Goal: Task Accomplishment & Management: Use online tool/utility

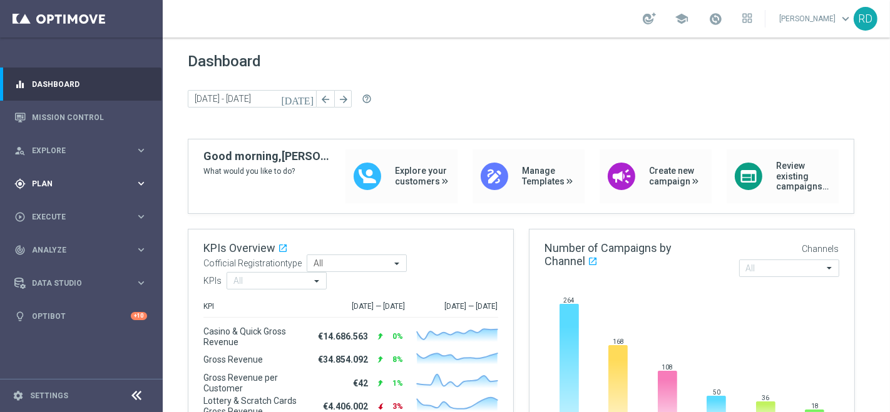
click at [26, 186] on div "gps_fixed Plan" at bounding box center [74, 183] width 121 height 11
click at [56, 247] on span "Templates" at bounding box center [77, 247] width 89 height 8
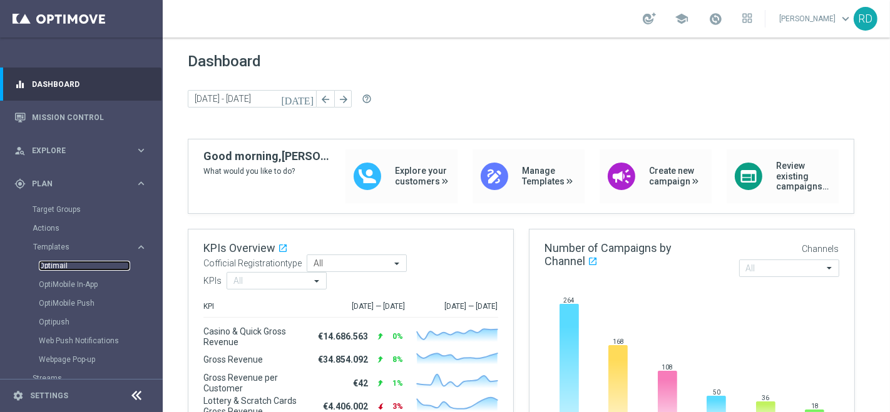
click at [59, 266] on link "Optimail" at bounding box center [84, 266] width 91 height 10
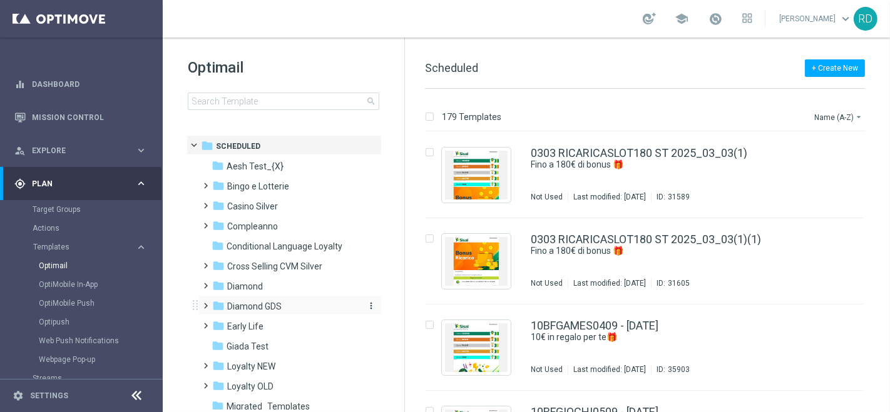
click at [246, 308] on span "Diamond GDS" at bounding box center [254, 306] width 54 height 11
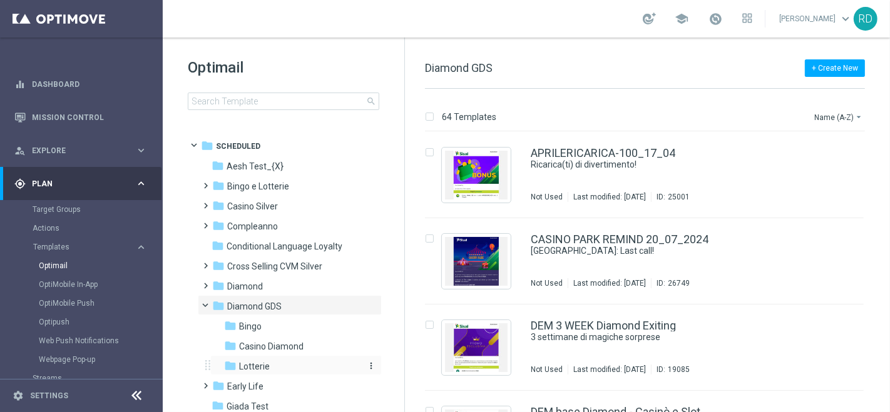
click at [246, 365] on span "Lotterie" at bounding box center [254, 366] width 31 height 11
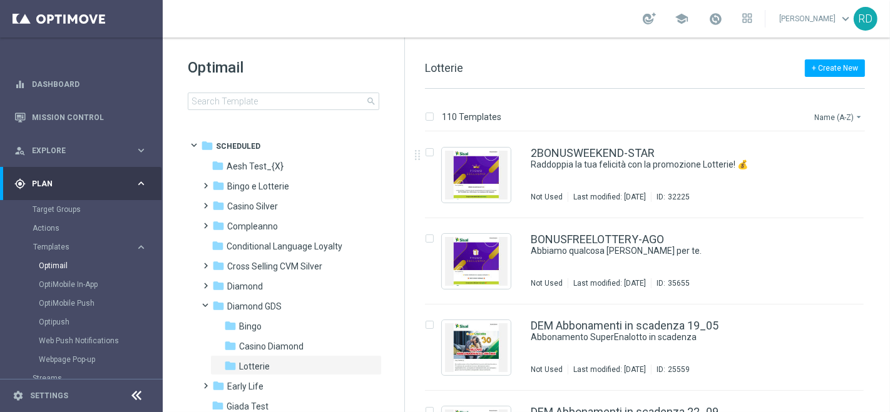
click at [835, 116] on button "Name (A-Z) arrow_drop_down" at bounding box center [839, 116] width 52 height 15
click at [820, 175] on span "Date Modified (Newest)" at bounding box center [816, 172] width 84 height 9
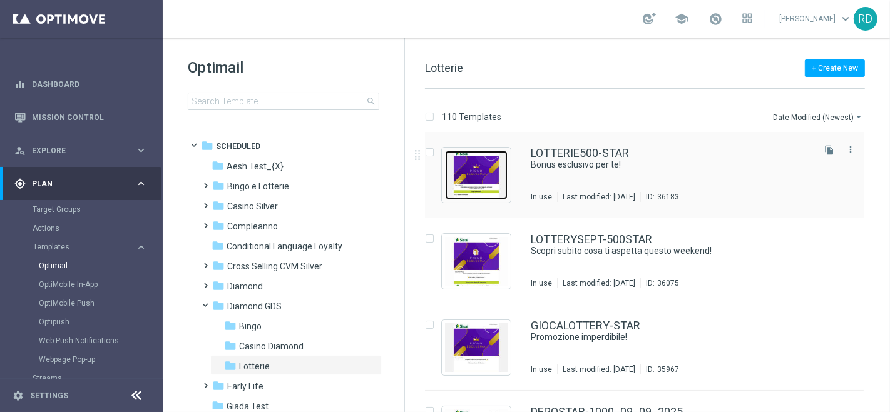
click at [489, 162] on img "Press SPACE to select this row." at bounding box center [476, 175] width 63 height 49
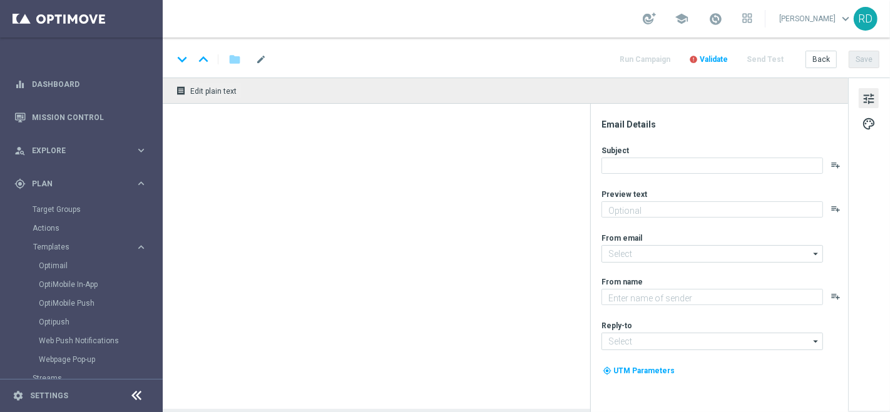
type textarea "Fino a 500€ di bonus 💰"
type input "[EMAIL_ADDRESS][DOMAIN_NAME]"
type textarea "Sisal Vip"
type input "[EMAIL_ADDRESS][DOMAIN_NAME]"
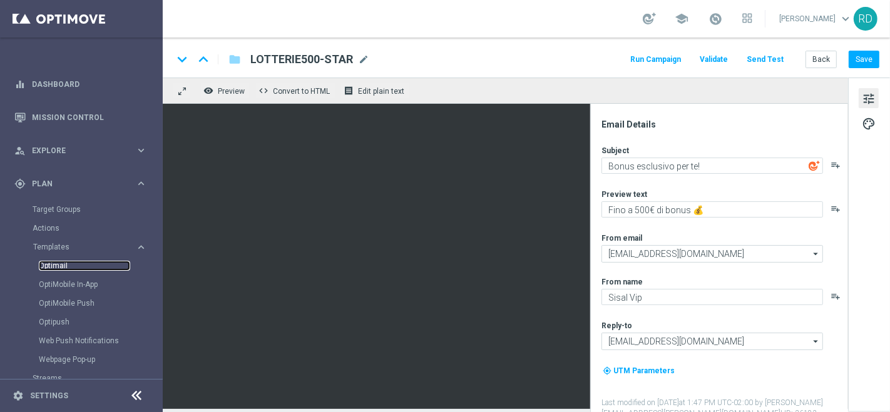
click at [53, 262] on link "Optimail" at bounding box center [84, 266] width 91 height 10
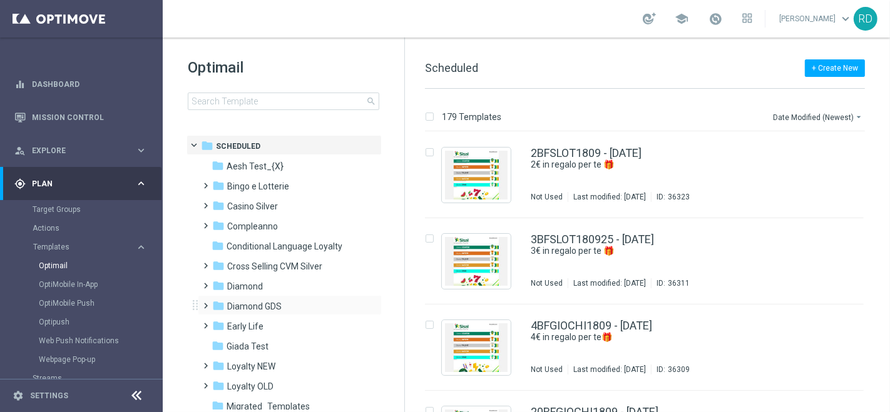
click at [206, 303] on span at bounding box center [204, 300] width 6 height 5
click at [260, 341] on span "Casino Diamond" at bounding box center [271, 346] width 64 height 11
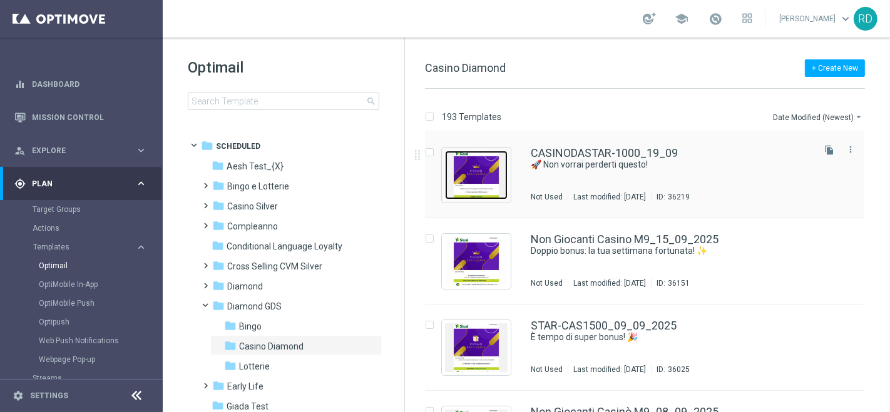
click at [479, 170] on img "Press SPACE to select this row." at bounding box center [476, 175] width 63 height 49
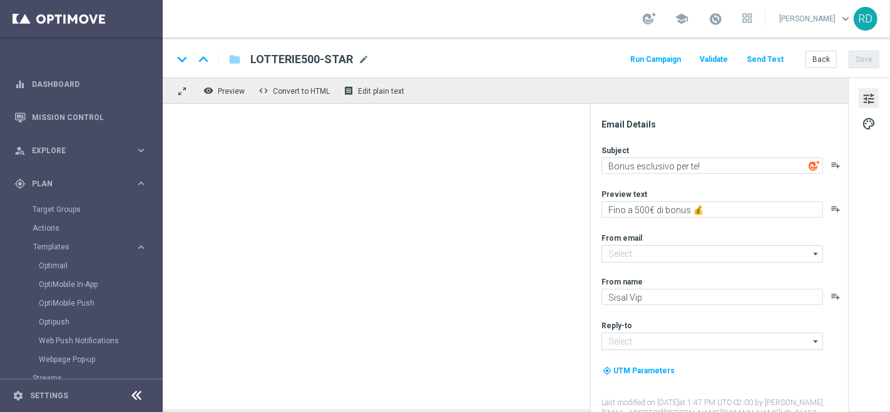
type input "[EMAIL_ADDRESS][DOMAIN_NAME]"
type textarea "🚀 Non vorrai perderti questo!"
type textarea "Super bonus in arrivo: per [PERSON_NAME] a 1.000€! 🤩"
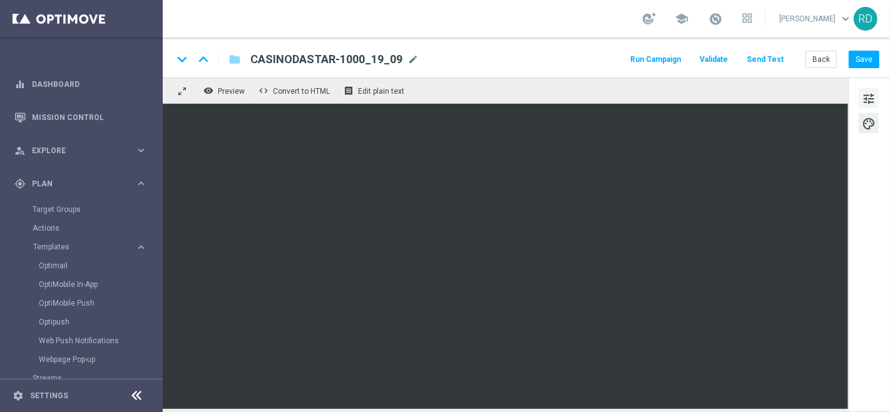
click at [871, 98] on span "tune" at bounding box center [868, 99] width 14 height 16
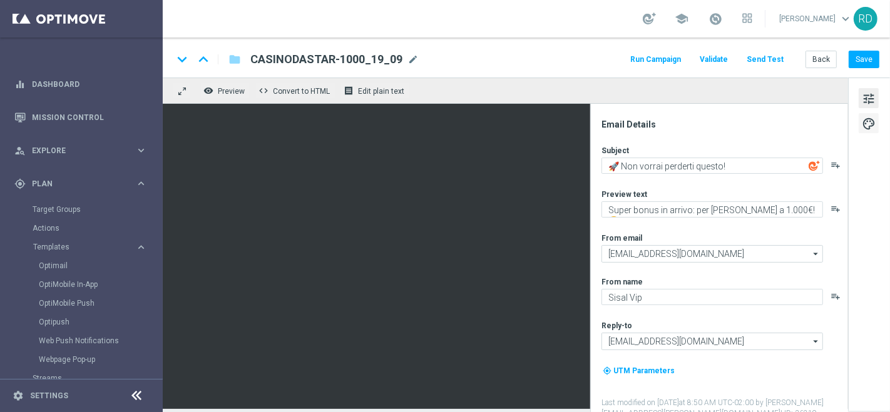
click at [870, 127] on span "palette" at bounding box center [868, 124] width 14 height 16
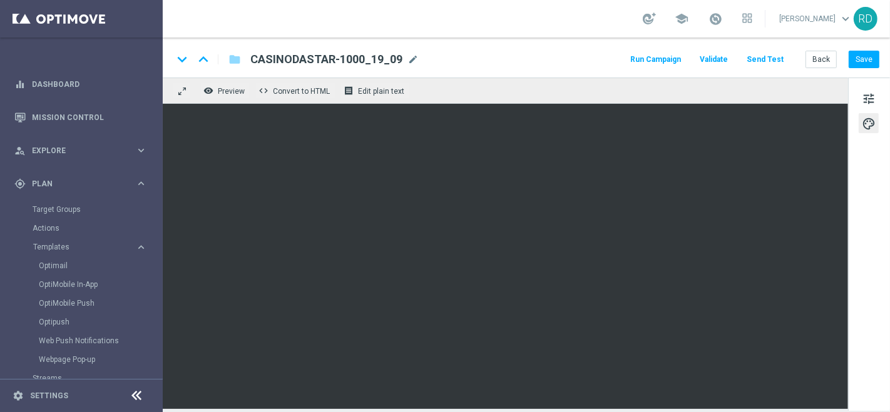
click at [769, 56] on button "Send Test" at bounding box center [764, 59] width 41 height 17
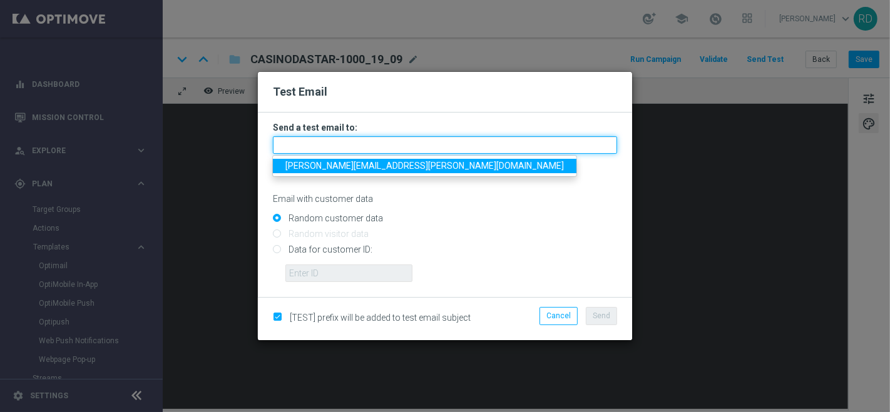
click at [298, 149] on input "text" at bounding box center [445, 145] width 344 height 18
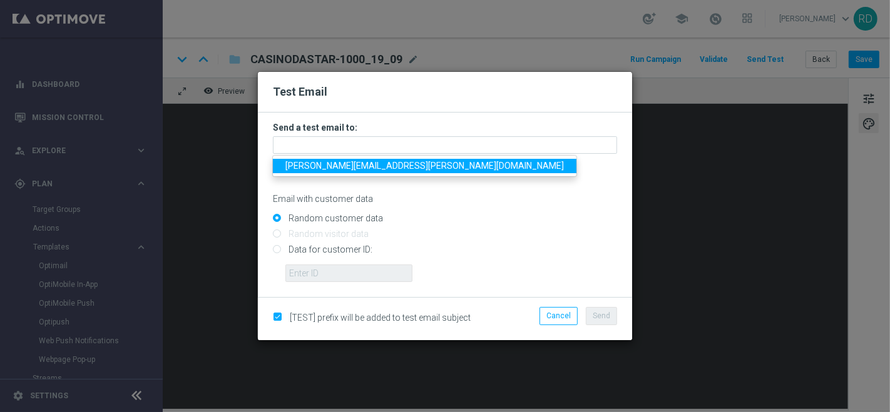
click at [309, 170] on span "[PERSON_NAME][EMAIL_ADDRESS][PERSON_NAME][DOMAIN_NAME]" at bounding box center [424, 166] width 278 height 10
type input "[PERSON_NAME][EMAIL_ADDRESS][PERSON_NAME][DOMAIN_NAME]"
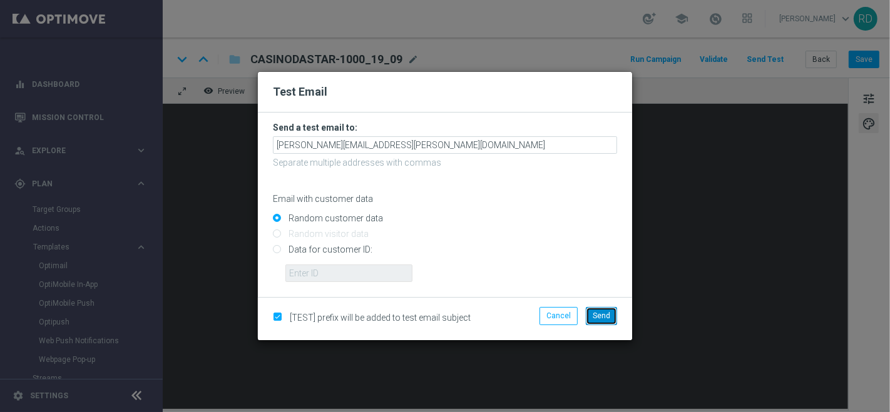
click at [598, 316] on span "Send" at bounding box center [601, 316] width 18 height 9
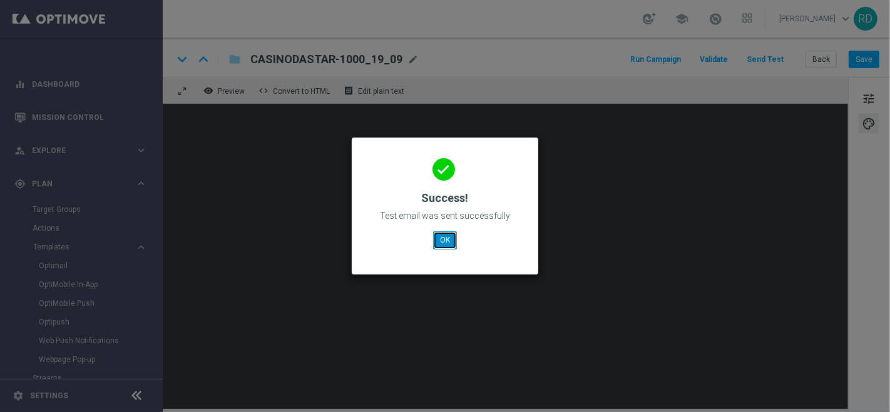
click at [440, 245] on button "OK" at bounding box center [445, 240] width 24 height 18
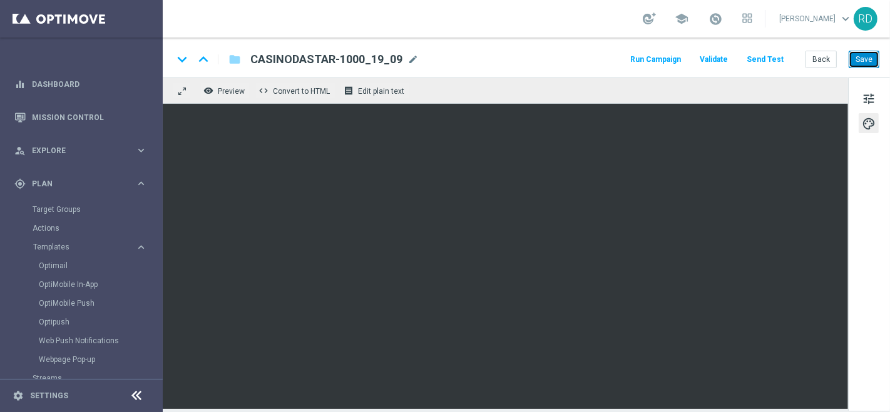
click at [866, 59] on button "Save" at bounding box center [863, 60] width 31 height 18
click at [674, 58] on button "Run Campaign" at bounding box center [655, 59] width 54 height 17
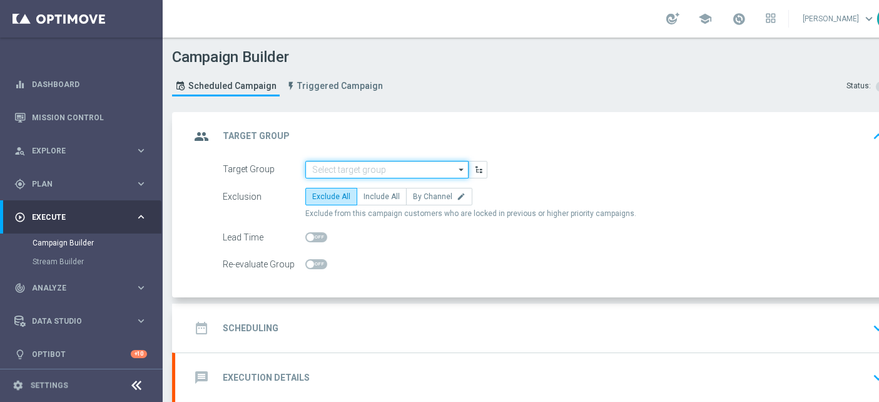
click at [350, 161] on input at bounding box center [386, 170] width 163 height 18
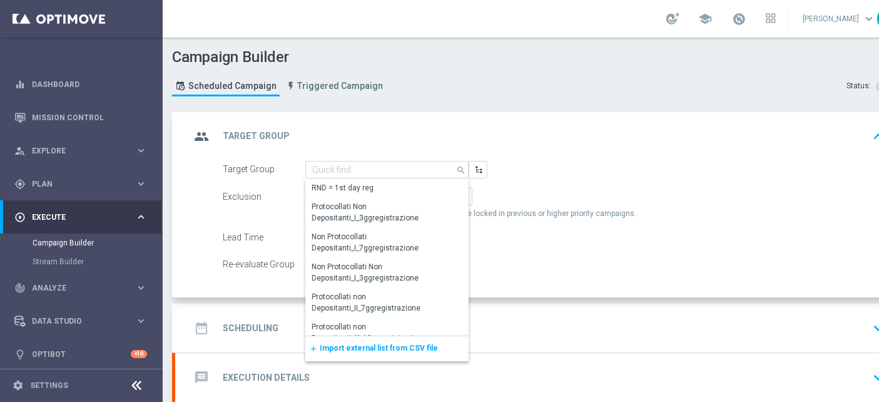
click at [330, 350] on span "Import external list from CSV file" at bounding box center [379, 347] width 118 height 9
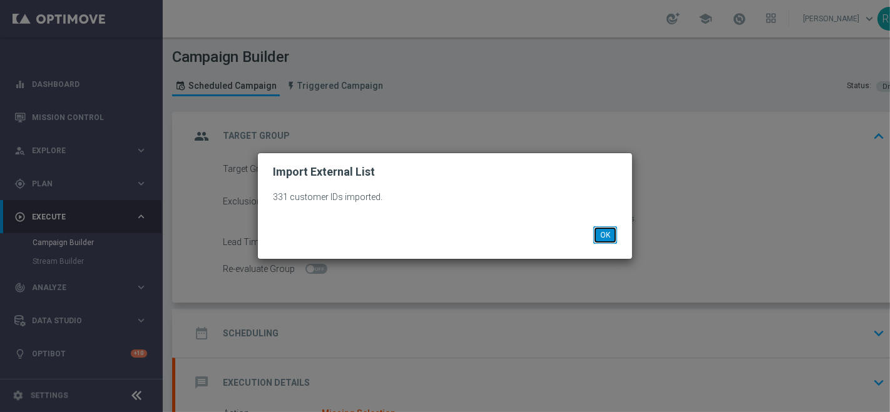
click at [603, 236] on button "OK" at bounding box center [605, 235] width 24 height 18
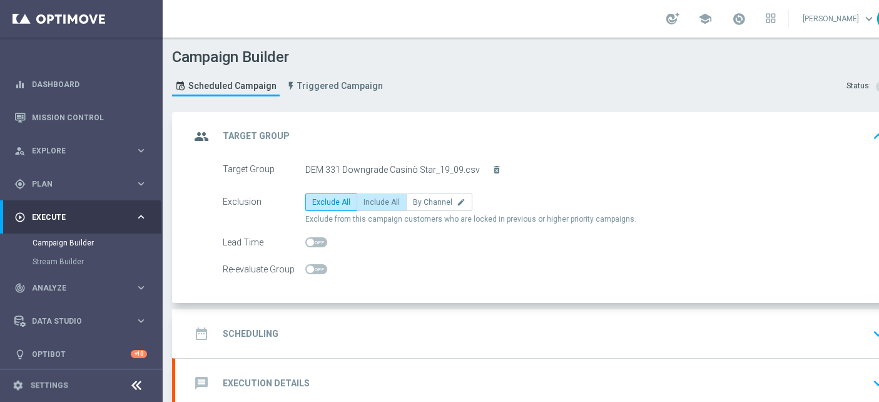
click at [383, 205] on span "Include All" at bounding box center [381, 202] width 36 height 9
click at [372, 205] on input "Include All" at bounding box center [367, 204] width 8 height 8
radio input "true"
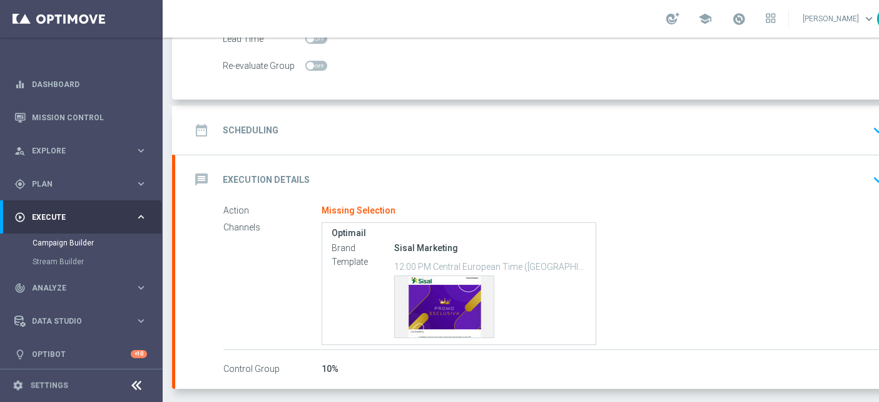
scroll to position [208, 0]
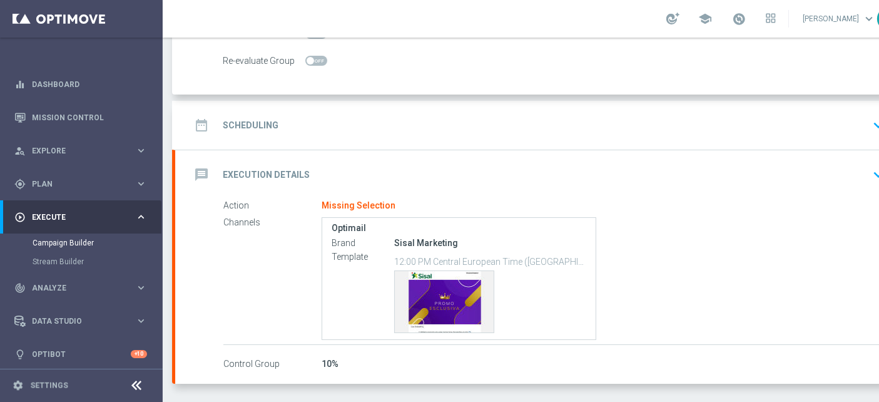
click at [218, 117] on div "date_range Scheduling" at bounding box center [234, 125] width 88 height 23
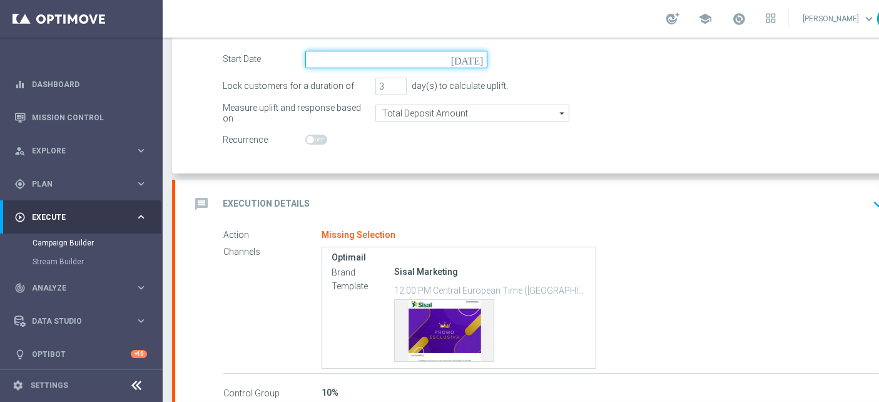
click at [354, 56] on input at bounding box center [396, 60] width 182 height 18
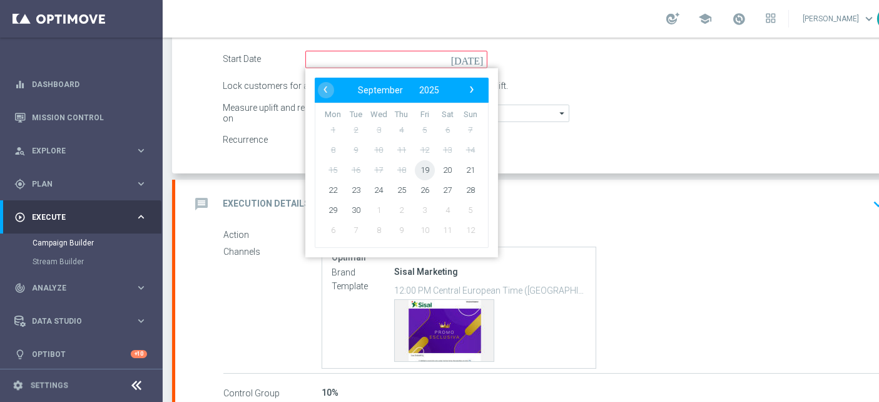
click at [422, 168] on span "19" at bounding box center [425, 170] width 20 height 20
type input "[DATE]"
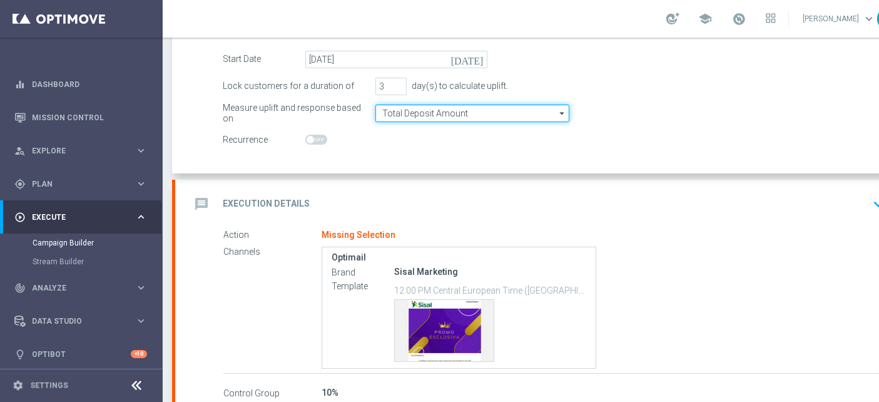
click at [424, 106] on input "Total Deposit Amount" at bounding box center [472, 113] width 194 height 18
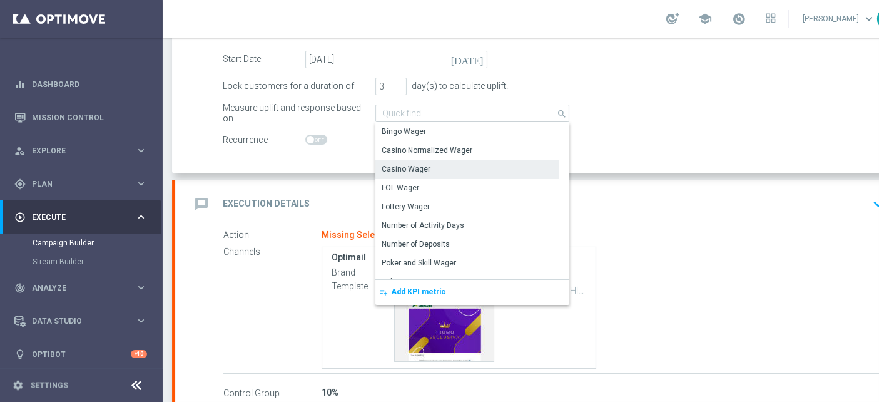
click at [414, 161] on div "Casino Wager" at bounding box center [466, 169] width 183 height 18
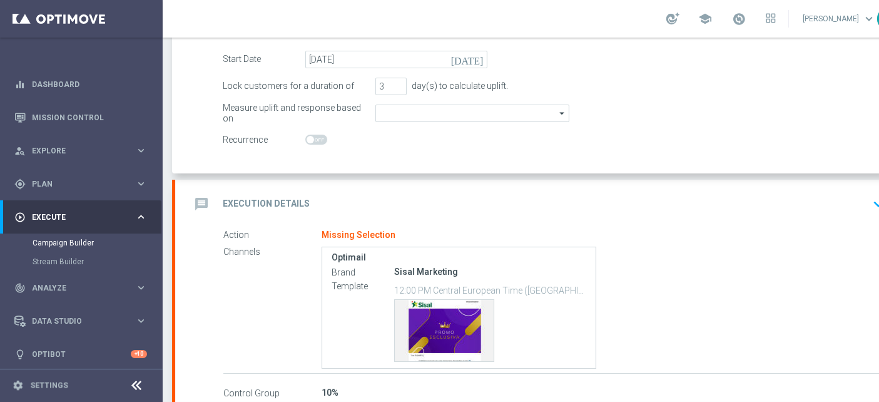
type input "Casino Wager"
click at [205, 203] on icon "message" at bounding box center [201, 204] width 23 height 23
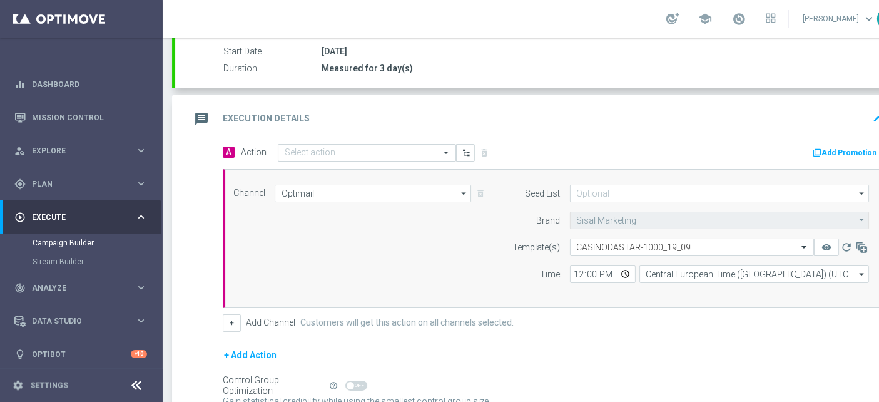
click at [297, 151] on input "text" at bounding box center [355, 153] width 140 height 11
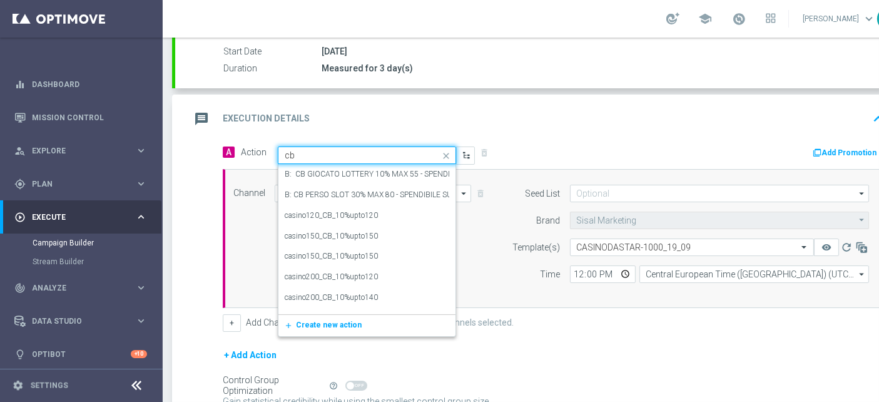
type input "c"
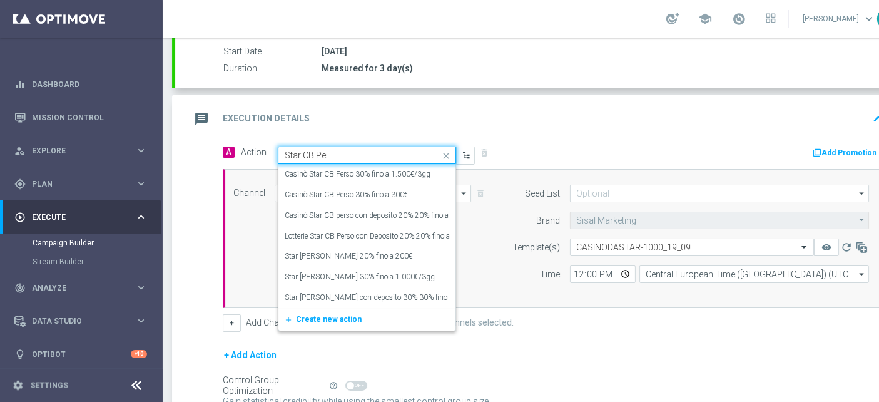
type input "Star CB Per"
click at [303, 278] on label "Star [PERSON_NAME] 30% fino a 1.000€/3gg" at bounding box center [360, 277] width 150 height 11
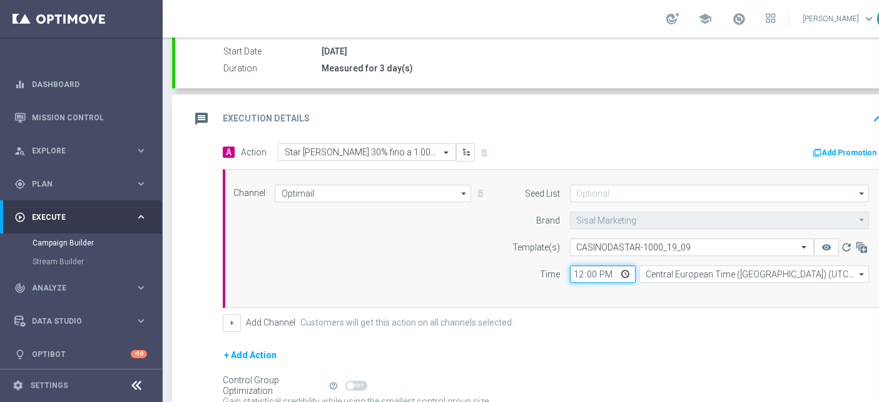
click at [581, 275] on input "12:00" at bounding box center [603, 274] width 66 height 18
type input "13:00"
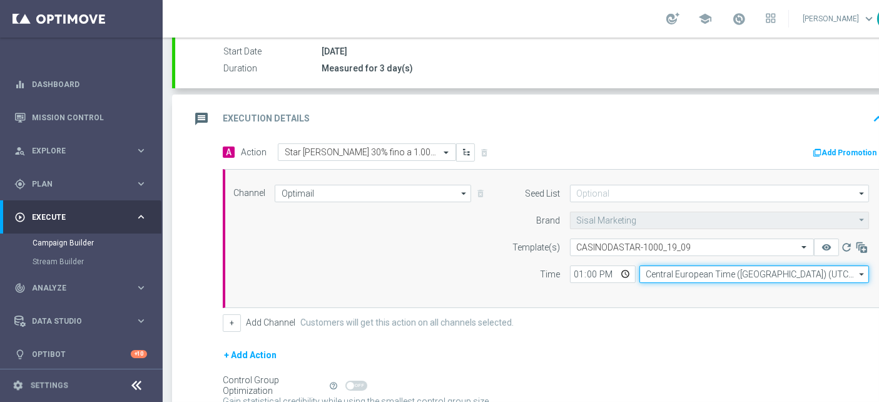
click at [684, 268] on input "Central European Time ([GEOGRAPHIC_DATA]) (UTC +02:00)" at bounding box center [754, 274] width 230 height 18
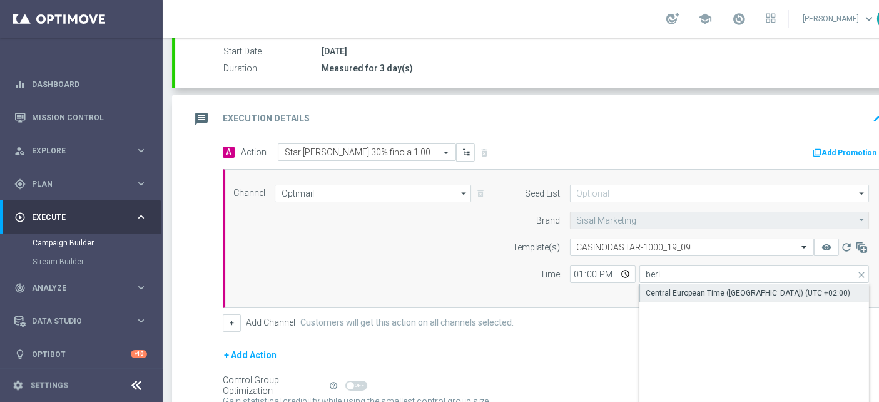
click at [681, 290] on div "Central European Time ([GEOGRAPHIC_DATA]) (UTC +02:00)" at bounding box center [748, 292] width 205 height 11
type input "Central European Time ([GEOGRAPHIC_DATA]) (UTC +02:00)"
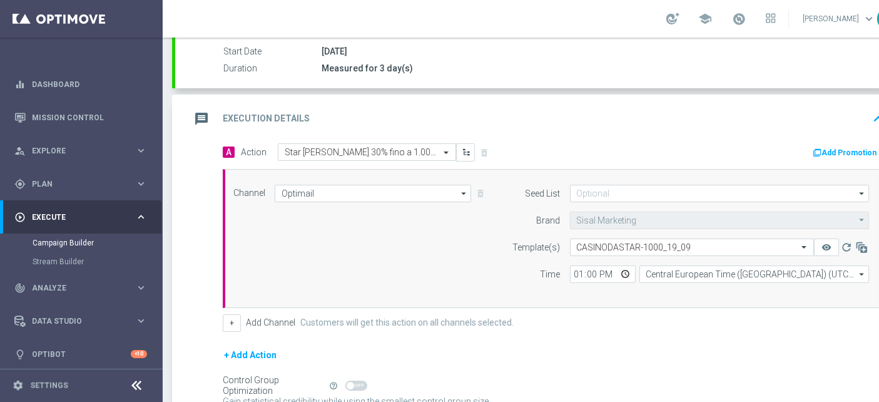
click at [366, 256] on div "Channel Optimail Optimail arrow_drop_down Drag here to set row groups Drag here…" at bounding box center [551, 239] width 654 height 108
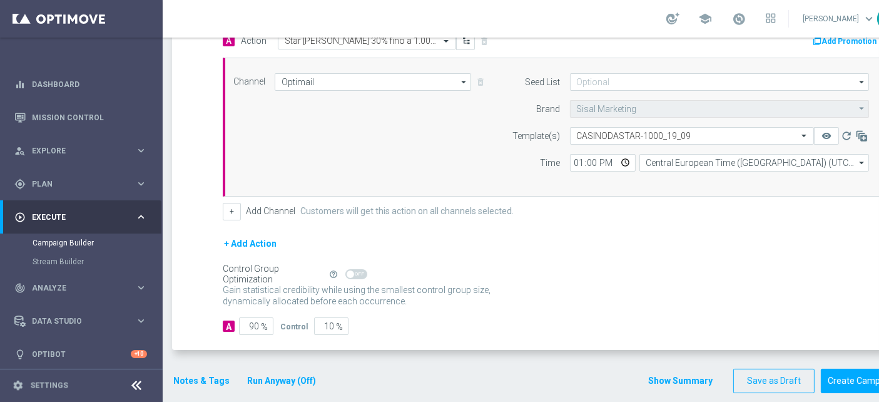
scroll to position [322, 0]
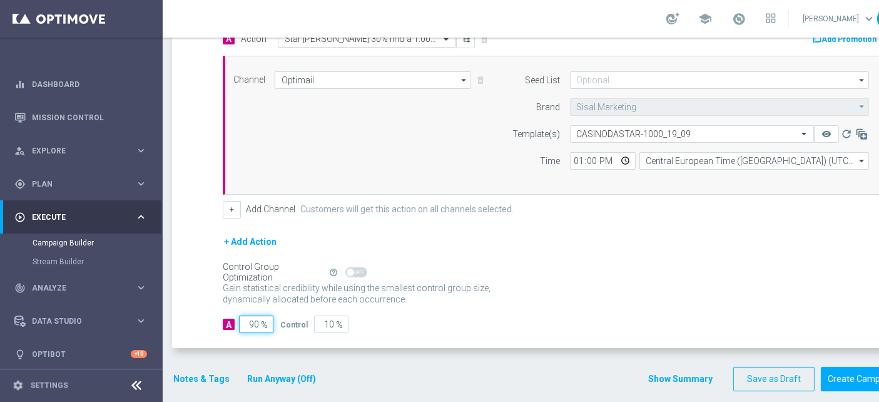
click at [245, 325] on input "90" at bounding box center [256, 324] width 34 height 18
type input "1"
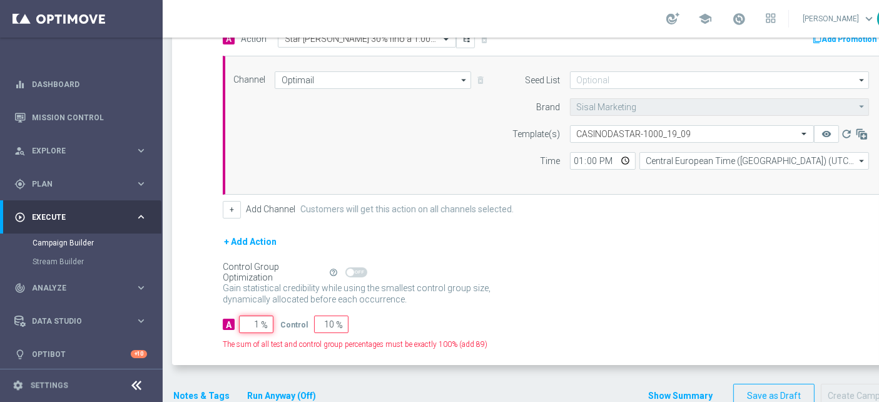
type input "99"
type input "10"
type input "90"
type input "100"
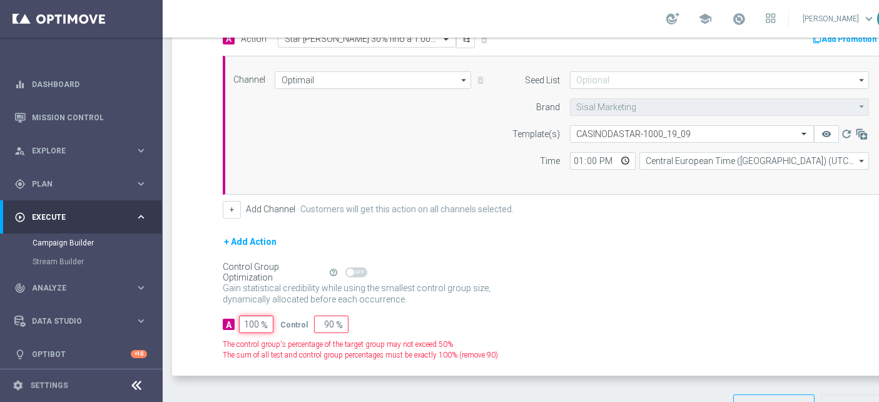
type input "0"
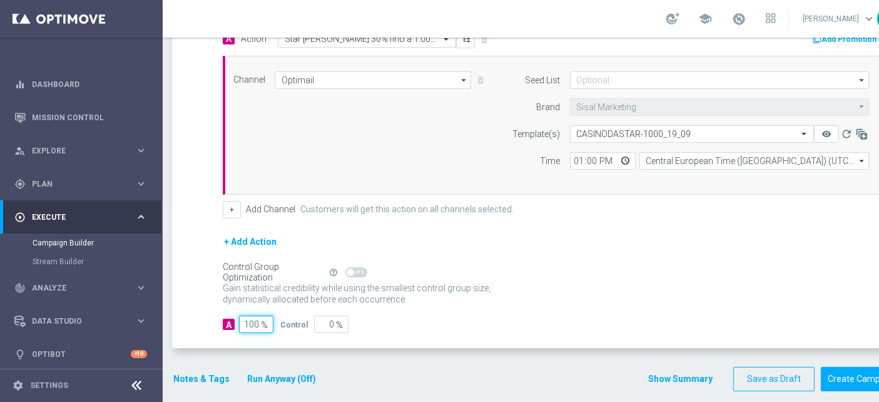
type input "100"
click at [605, 298] on div "Gain statistical credibility while using the smallest control group size, dynam…" at bounding box center [554, 294] width 662 height 30
click at [193, 380] on button "Notes & Tags" at bounding box center [201, 379] width 59 height 16
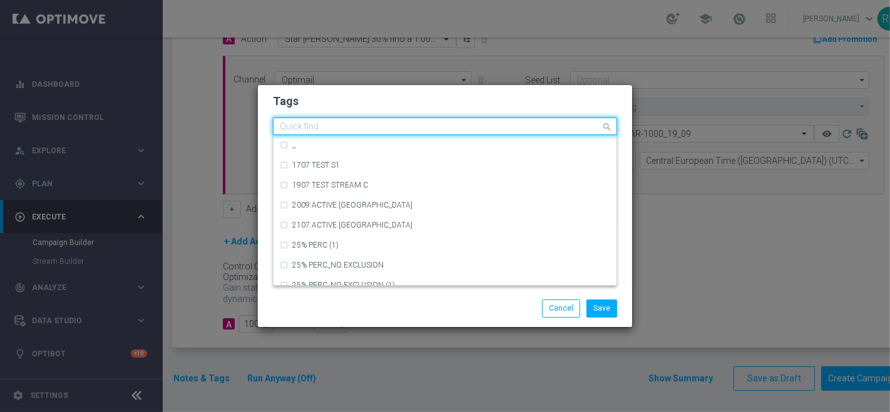
click at [398, 121] on div "Quick find" at bounding box center [436, 127] width 327 height 16
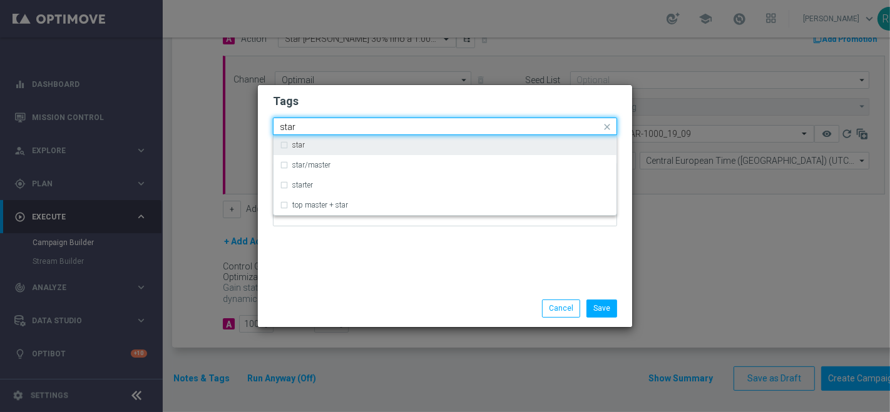
click at [357, 153] on div "star" at bounding box center [445, 145] width 330 height 20
type input "star"
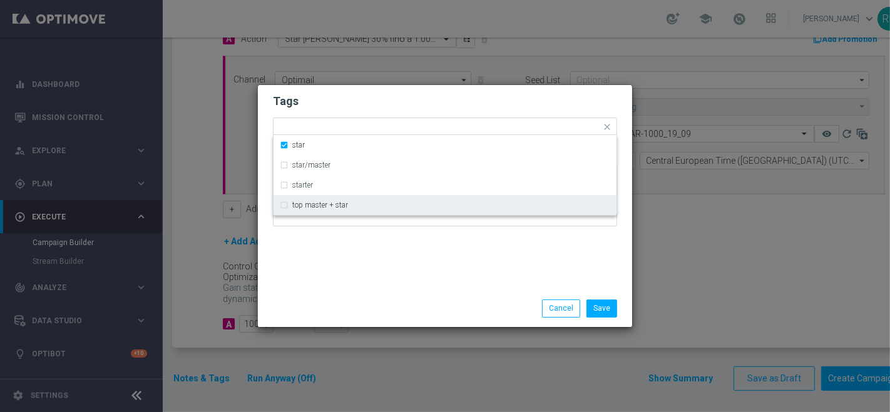
click at [318, 279] on div "Tags Quick find × star star star/master starter top master + star Notes" at bounding box center [445, 187] width 374 height 205
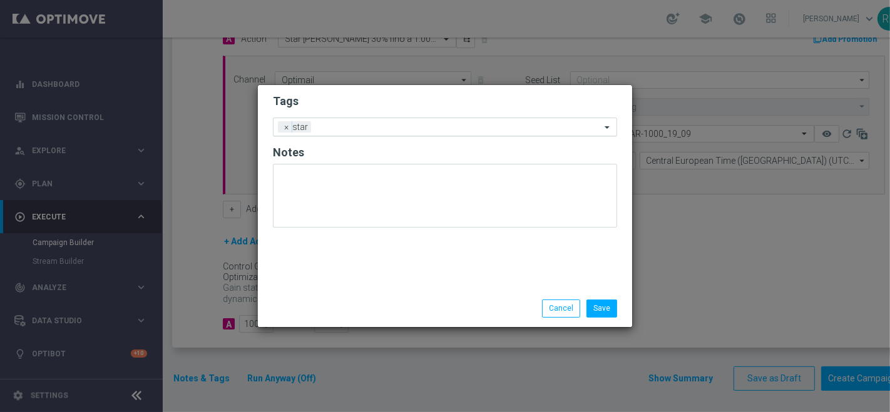
click at [385, 128] on input "text" at bounding box center [458, 128] width 285 height 11
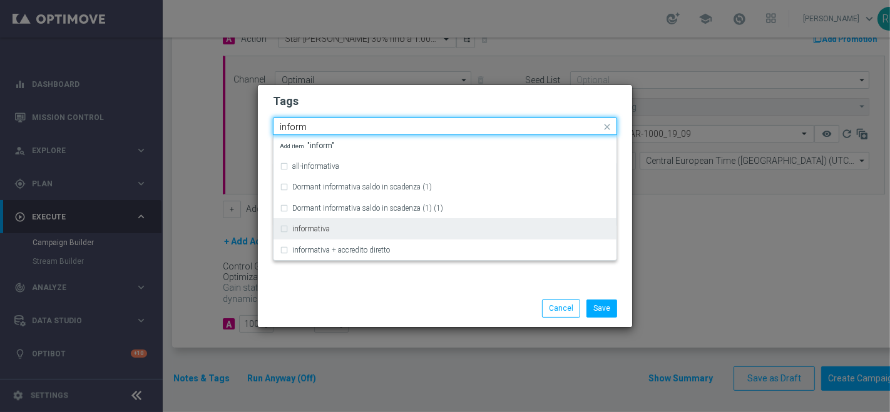
click at [347, 226] on div "informativa" at bounding box center [451, 229] width 318 height 8
type input "inform"
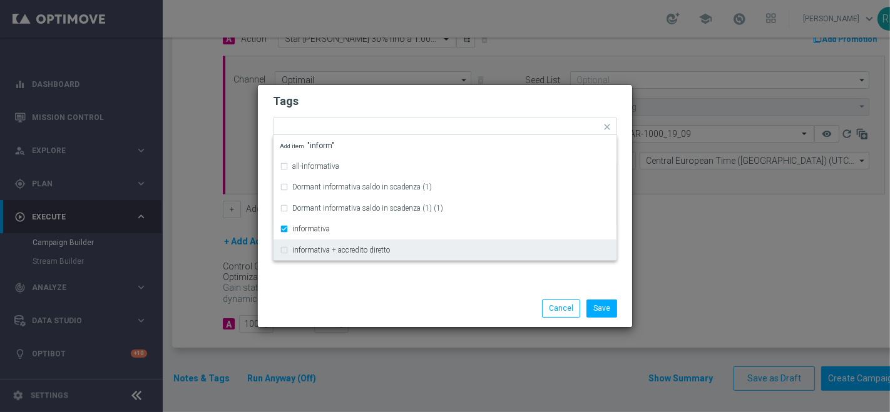
click at [318, 305] on div "Save Cancel" at bounding box center [444, 309] width 363 height 18
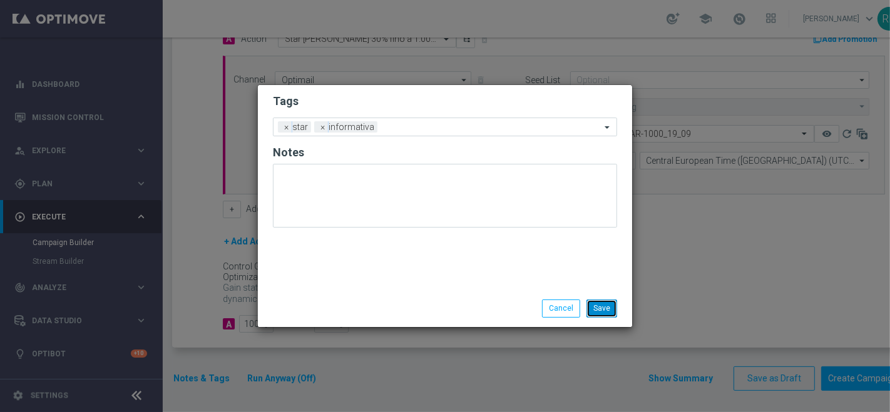
click at [601, 308] on button "Save" at bounding box center [601, 309] width 31 height 18
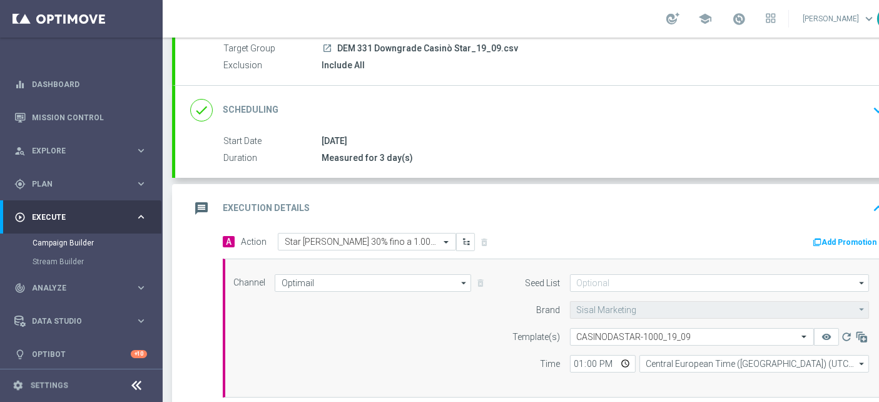
scroll to position [139, 0]
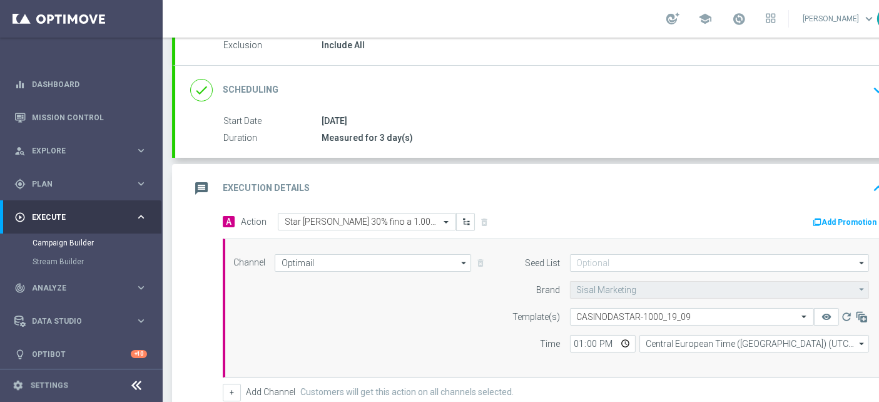
click at [196, 190] on icon "message" at bounding box center [201, 188] width 23 height 23
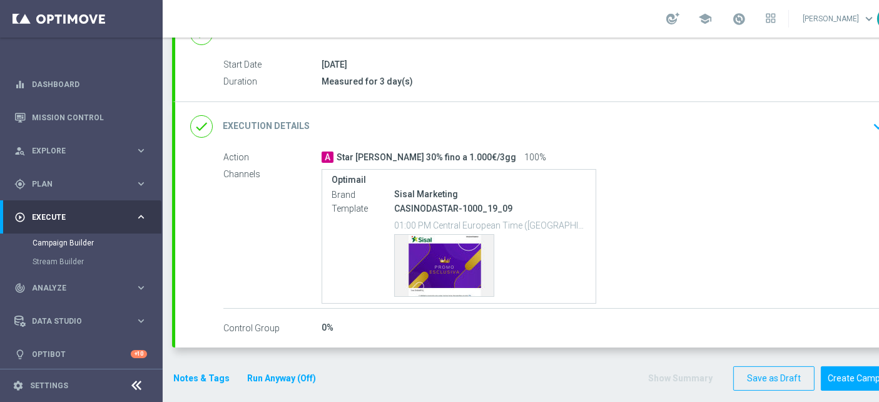
scroll to position [11, 0]
click at [206, 370] on button "Notes & Tags" at bounding box center [201, 378] width 59 height 16
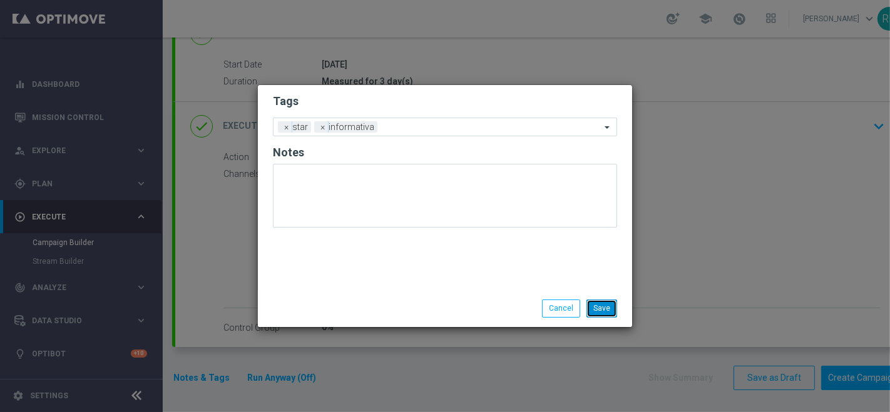
click at [611, 305] on button "Save" at bounding box center [601, 309] width 31 height 18
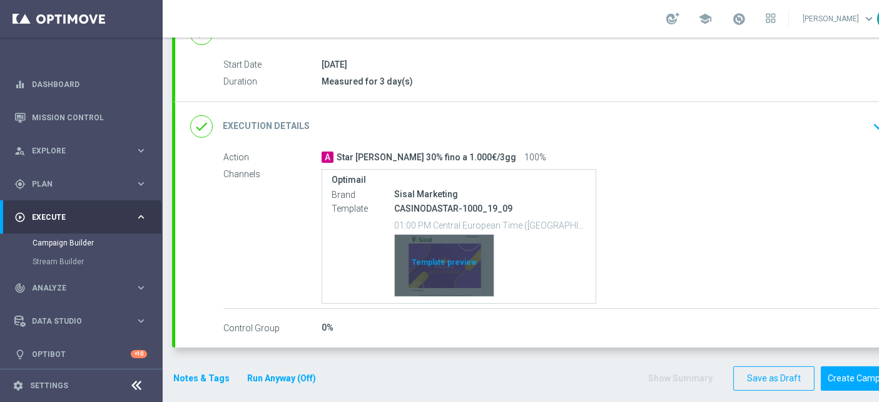
click at [447, 250] on div "Template preview" at bounding box center [444, 265] width 99 height 61
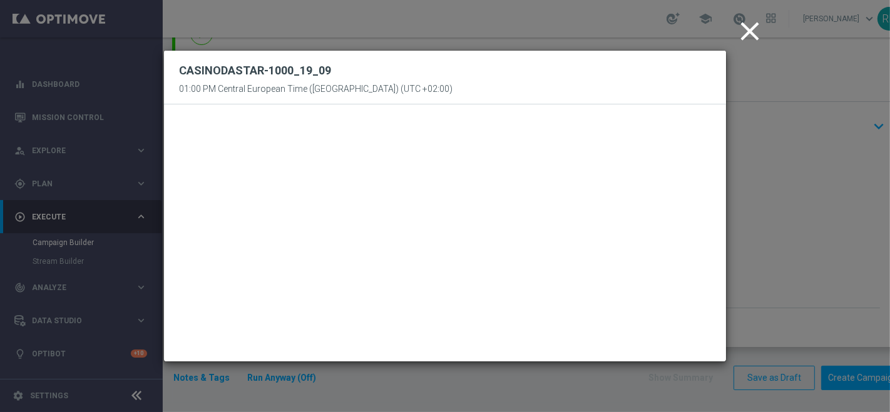
click at [745, 29] on icon "close" at bounding box center [749, 31] width 31 height 31
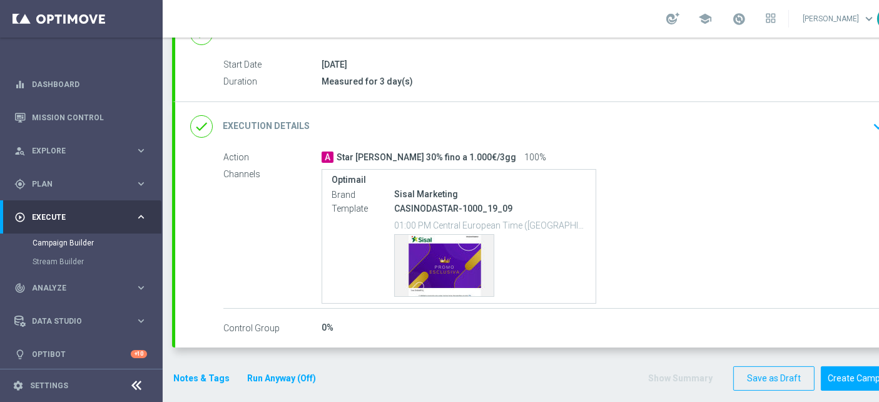
scroll to position [11, 0]
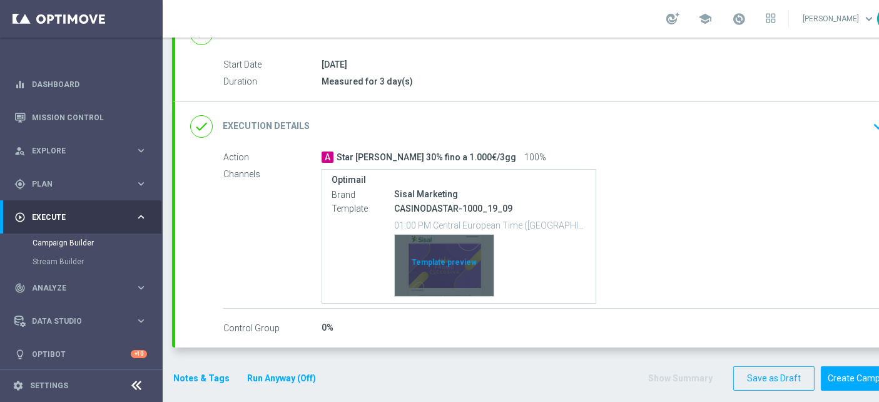
click at [447, 251] on div "Template preview" at bounding box center [444, 265] width 99 height 61
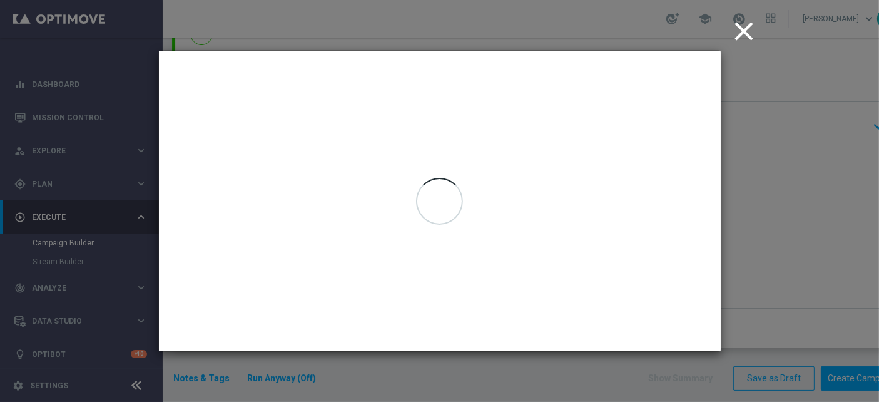
scroll to position [0, 0]
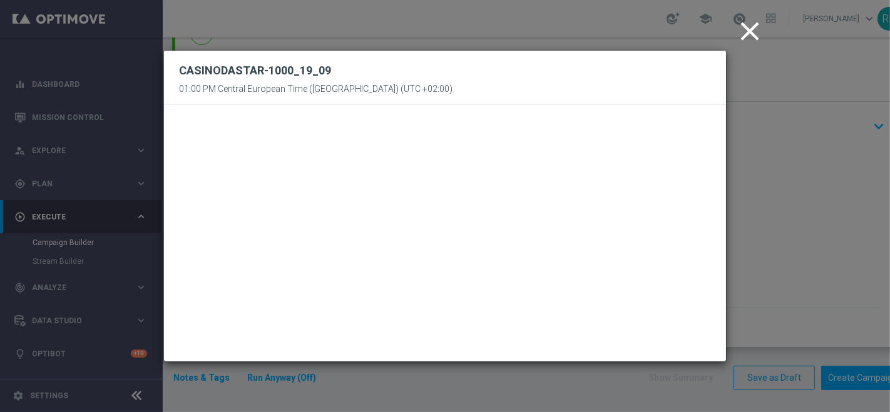
click at [742, 29] on icon "close" at bounding box center [749, 31] width 31 height 31
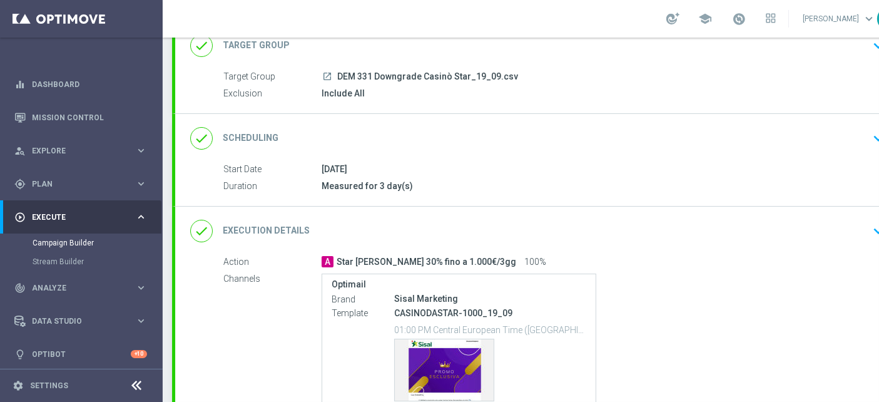
scroll to position [69, 0]
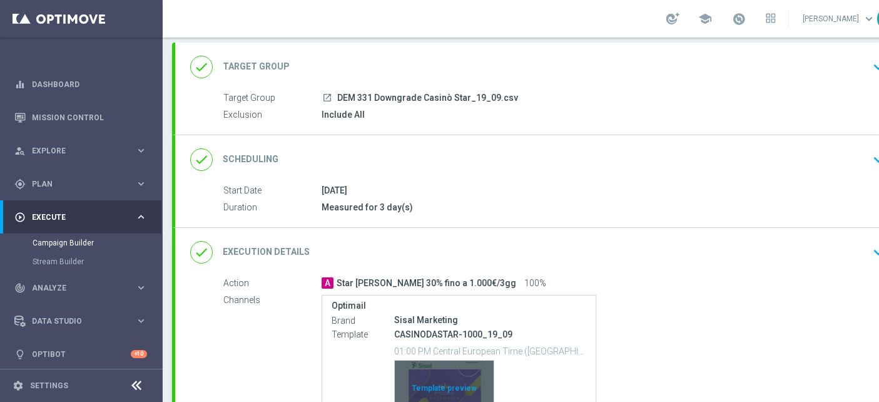
click at [425, 375] on div "Template preview" at bounding box center [444, 390] width 99 height 61
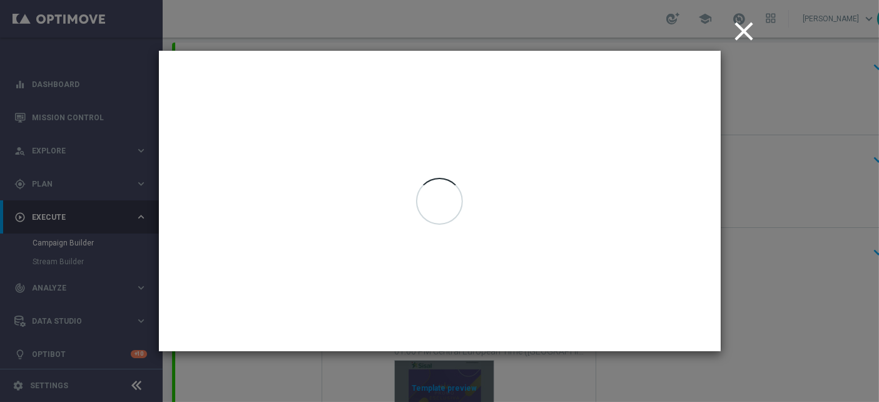
scroll to position [0, 0]
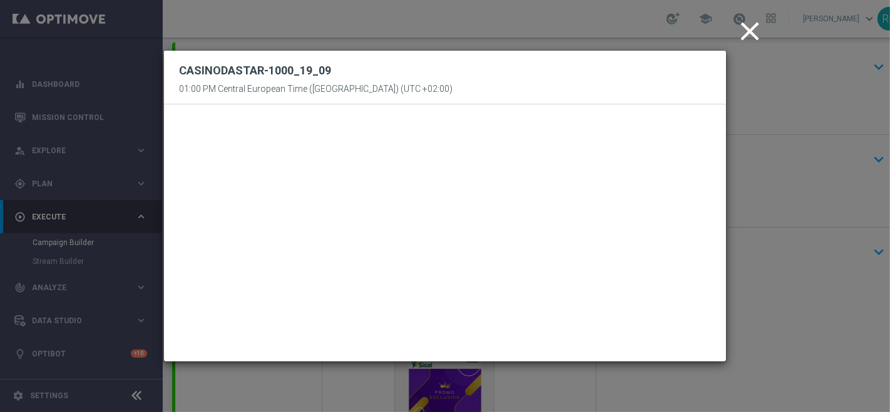
click at [752, 31] on icon "close" at bounding box center [749, 31] width 31 height 31
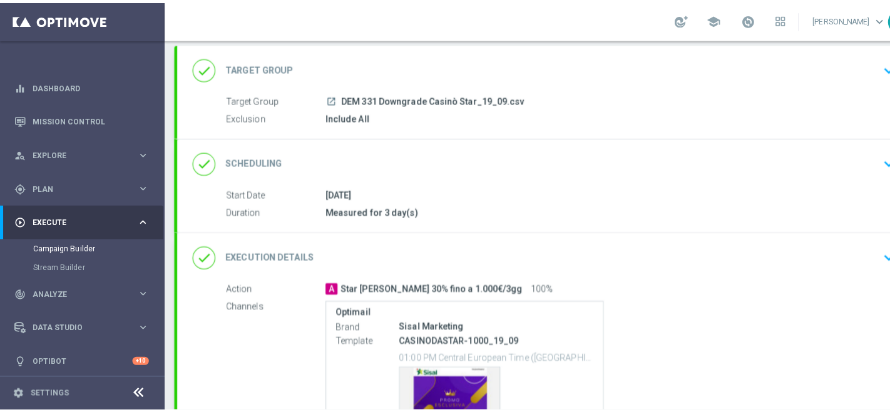
scroll to position [195, 0]
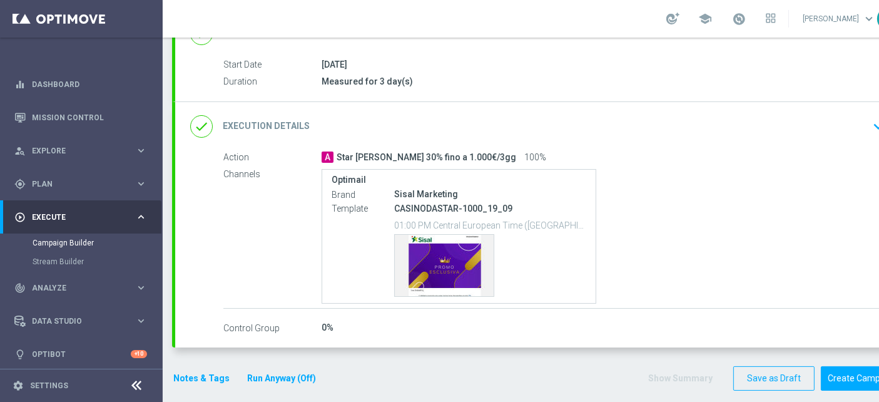
click at [198, 383] on div "Notes & Tags Run Anyway (Off)" at bounding box center [252, 378] width 160 height 24
click at [198, 377] on button "Notes & Tags" at bounding box center [201, 378] width 59 height 16
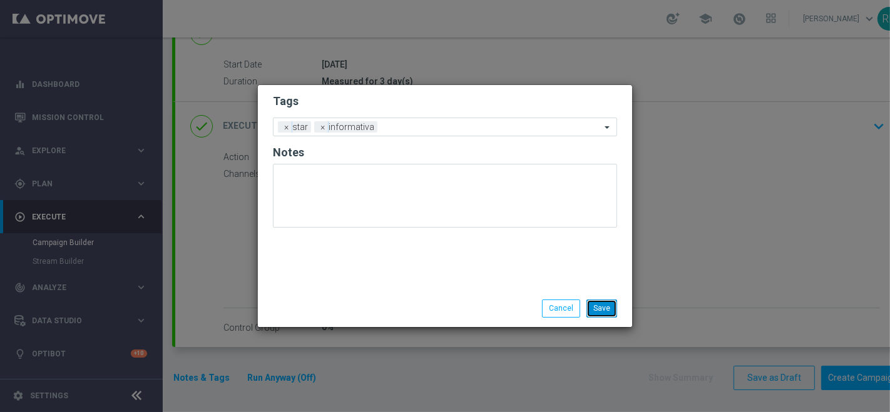
click at [611, 303] on button "Save" at bounding box center [601, 309] width 31 height 18
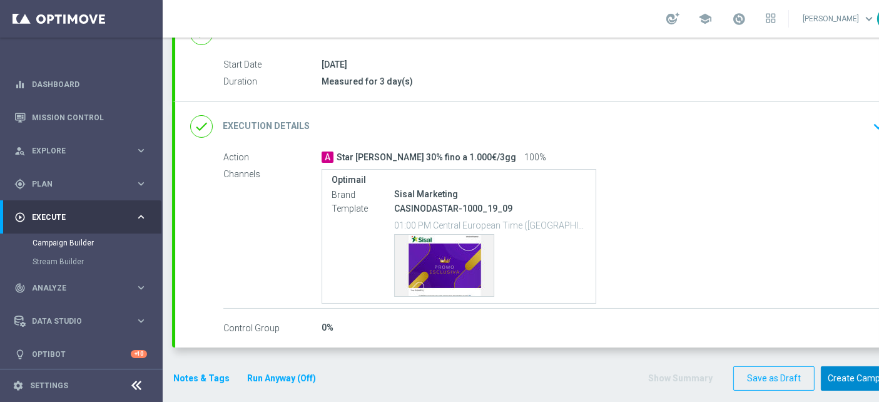
click at [865, 370] on button "Create Campaign" at bounding box center [862, 378] width 83 height 24
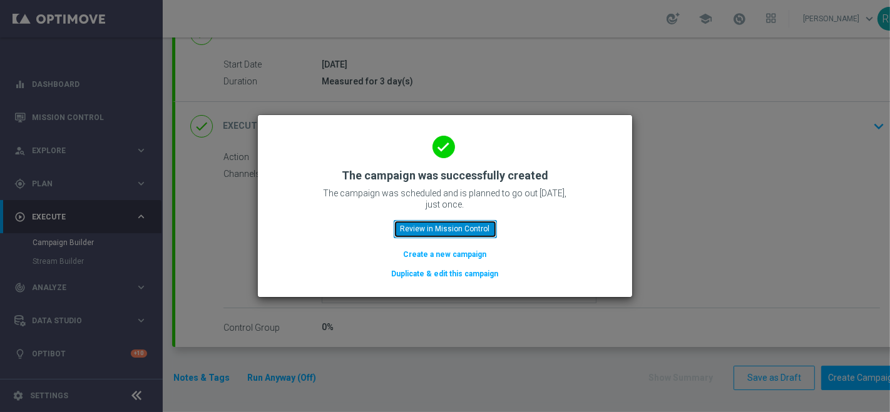
click at [422, 228] on button "Review in Mission Control" at bounding box center [444, 229] width 103 height 18
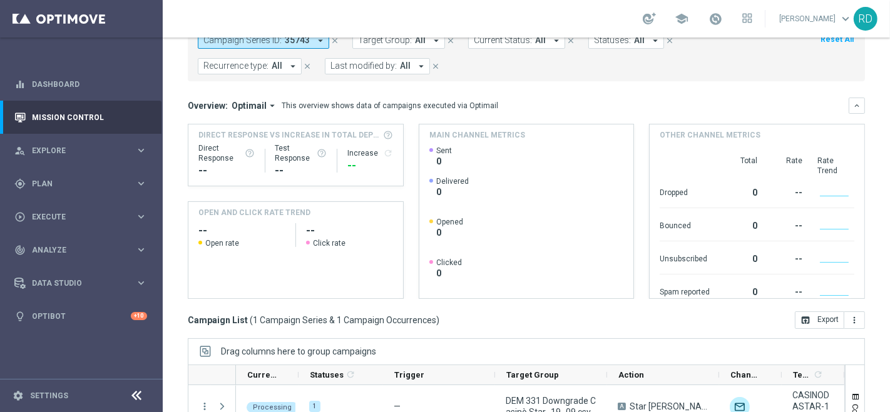
scroll to position [208, 0]
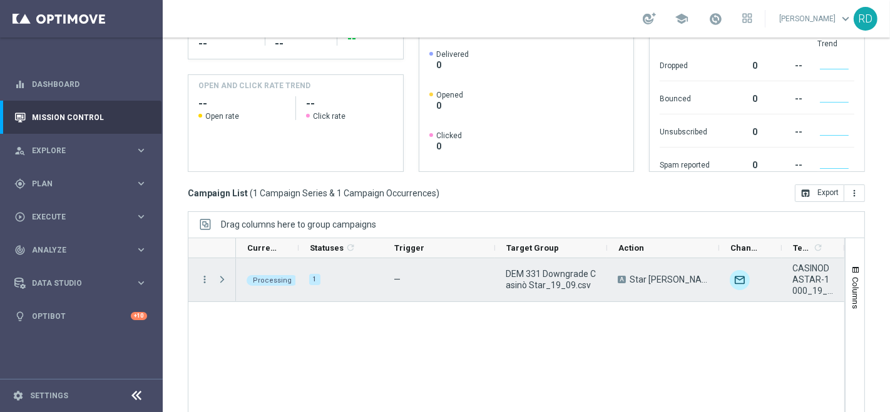
click at [223, 277] on span "Press SPACE to select this row." at bounding box center [221, 280] width 11 height 10
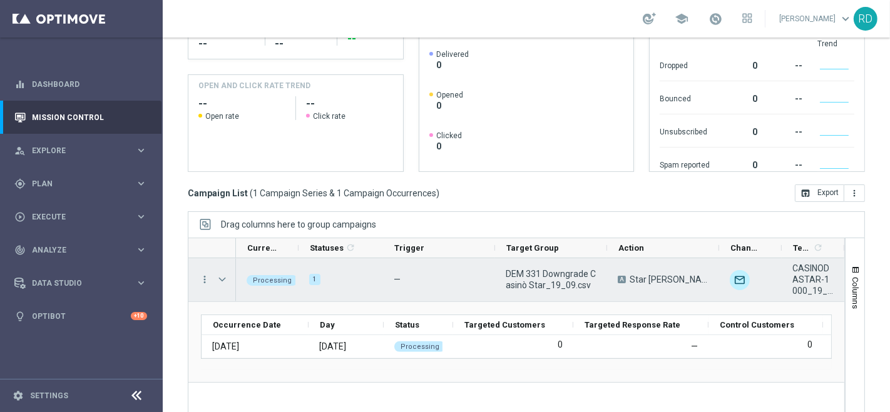
click at [219, 277] on span "Press SPACE to select this row." at bounding box center [221, 280] width 11 height 10
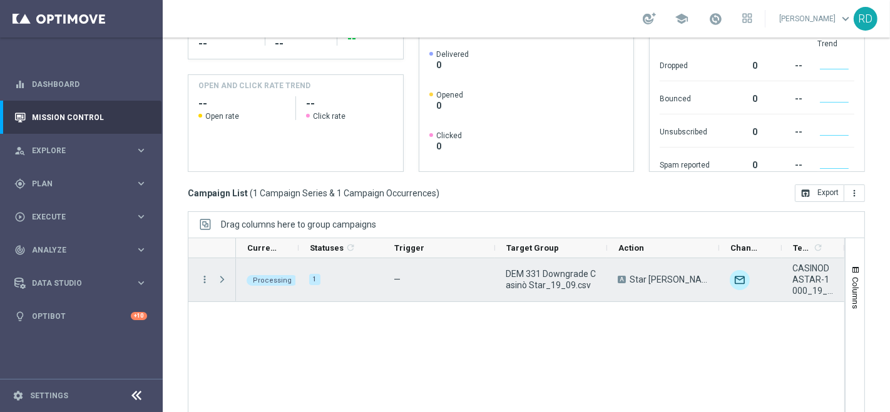
click at [218, 275] on span "Press SPACE to select this row." at bounding box center [221, 280] width 11 height 10
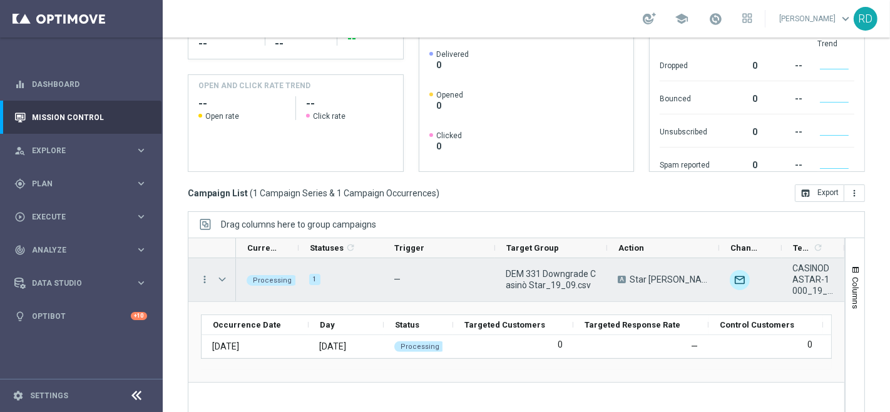
click at [218, 275] on span "Press SPACE to select this row." at bounding box center [221, 280] width 11 height 10
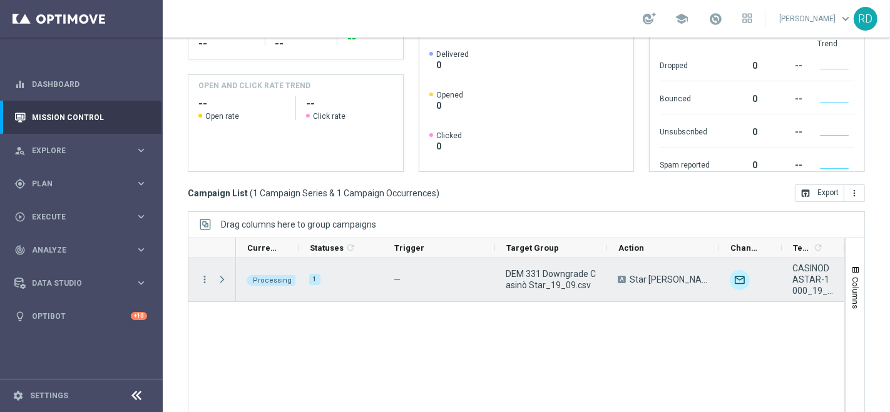
click at [218, 275] on span "Press SPACE to select this row." at bounding box center [221, 280] width 11 height 10
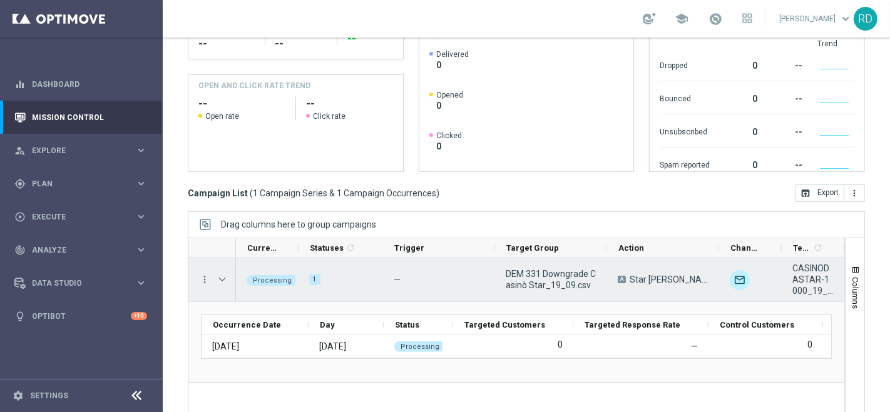
click at [218, 275] on span "Press SPACE to select this row." at bounding box center [221, 280] width 11 height 10
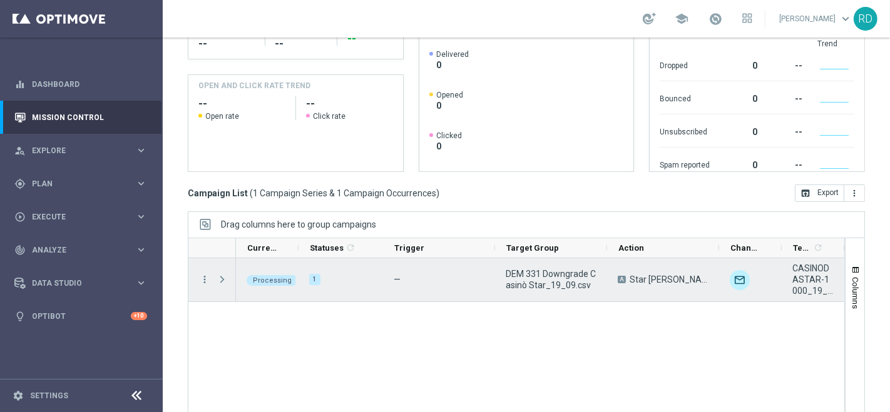
click at [213, 278] on div "Press SPACE to select this row." at bounding box center [223, 279] width 25 height 43
click at [225, 277] on span "Press SPACE to select this row." at bounding box center [221, 280] width 11 height 10
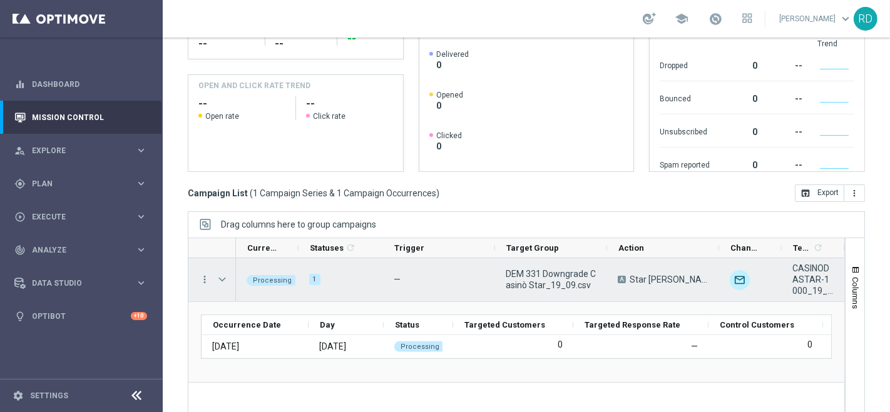
click at [225, 277] on span "Press SPACE to select this row." at bounding box center [221, 280] width 11 height 10
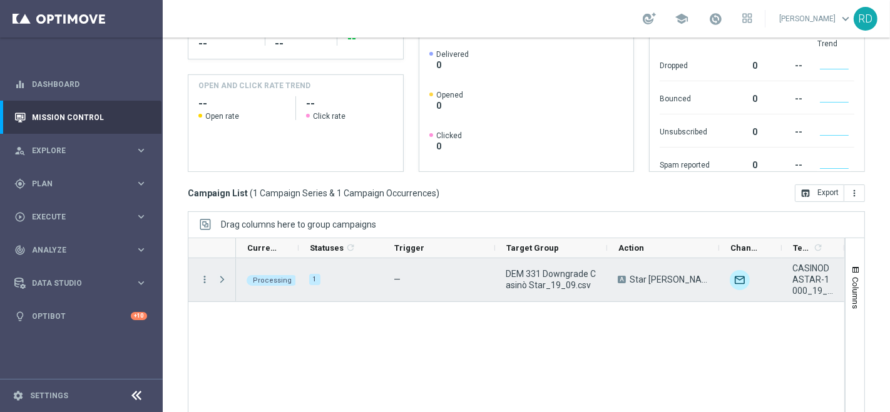
click at [222, 276] on span "Press SPACE to select this row." at bounding box center [221, 280] width 11 height 10
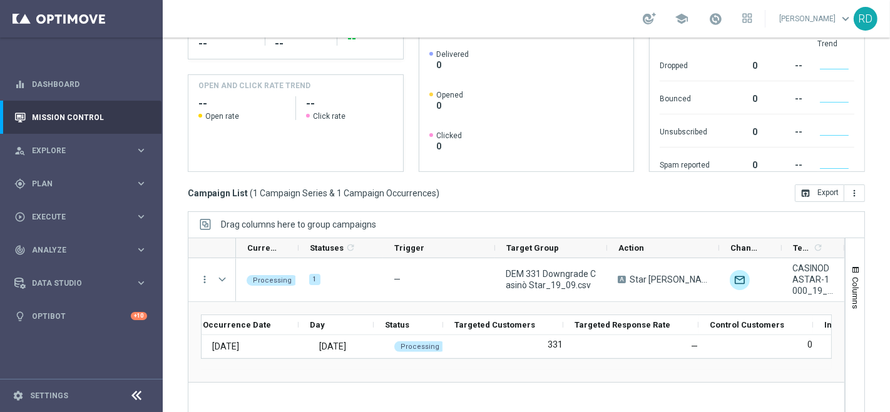
scroll to position [0, 207]
